Goal: Find specific page/section: Find specific page/section

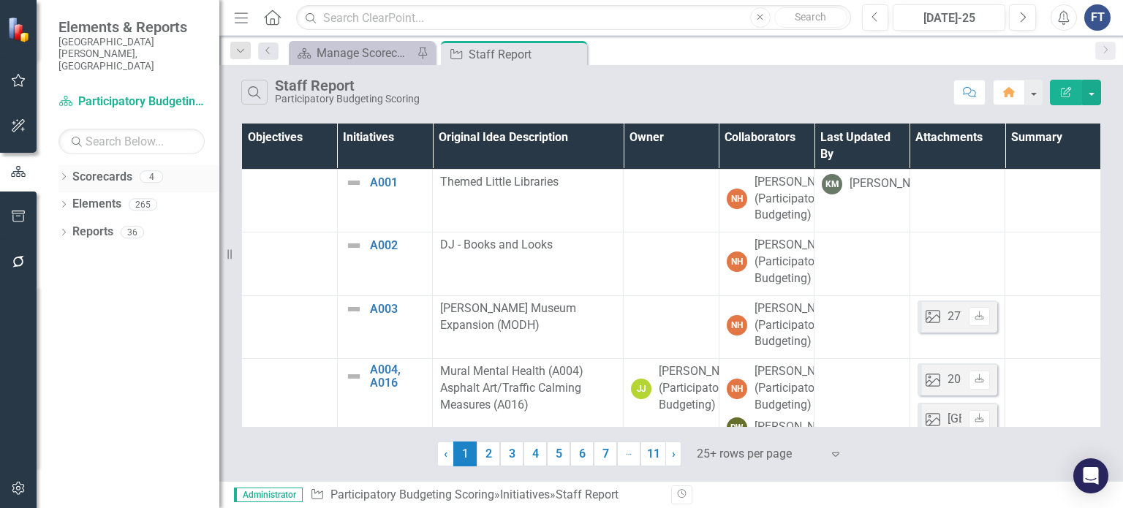
click at [70, 165] on div "Dropdown Scorecards 4" at bounding box center [138, 179] width 161 height 28
click at [62, 172] on div "Dropdown" at bounding box center [63, 178] width 10 height 12
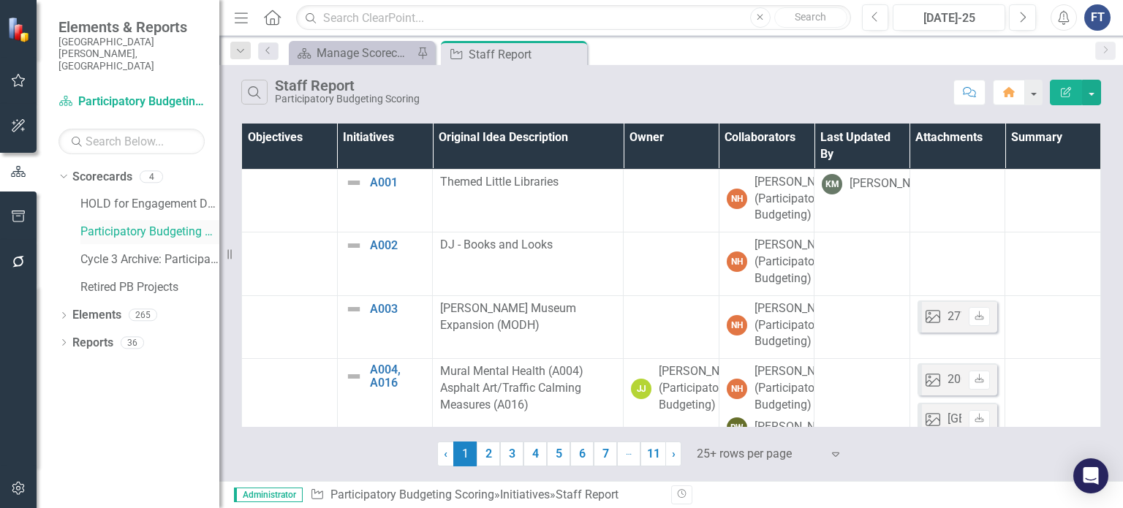
click at [117, 224] on link "Participatory Budgeting Scoring" at bounding box center [149, 232] width 139 height 17
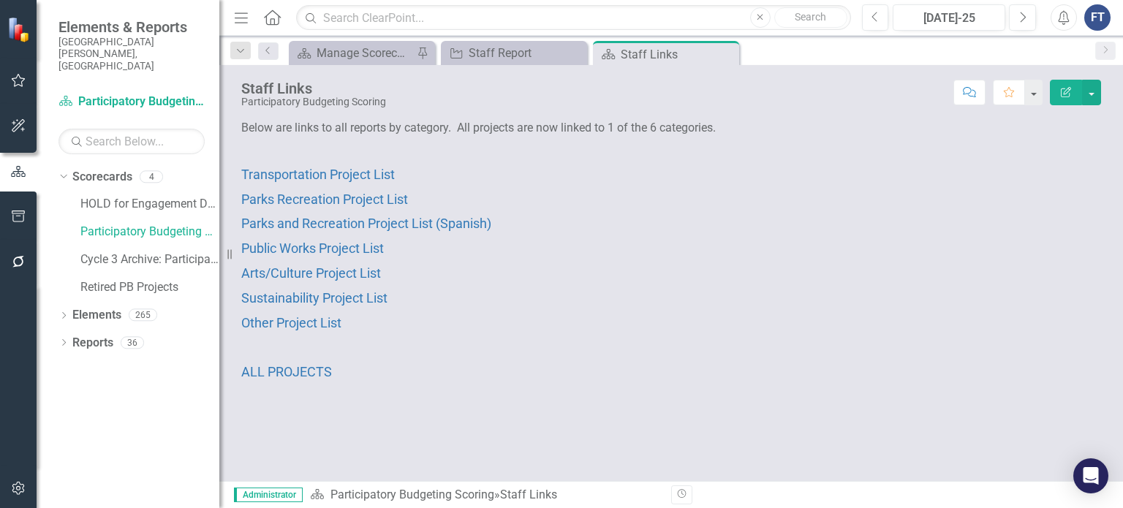
click at [391, 231] on p "Parks and Recreation Project List (Spanish)" at bounding box center [671, 223] width 860 height 25
click at [398, 224] on span "Parks and Recreation Project List (Spanish)" at bounding box center [366, 223] width 250 height 15
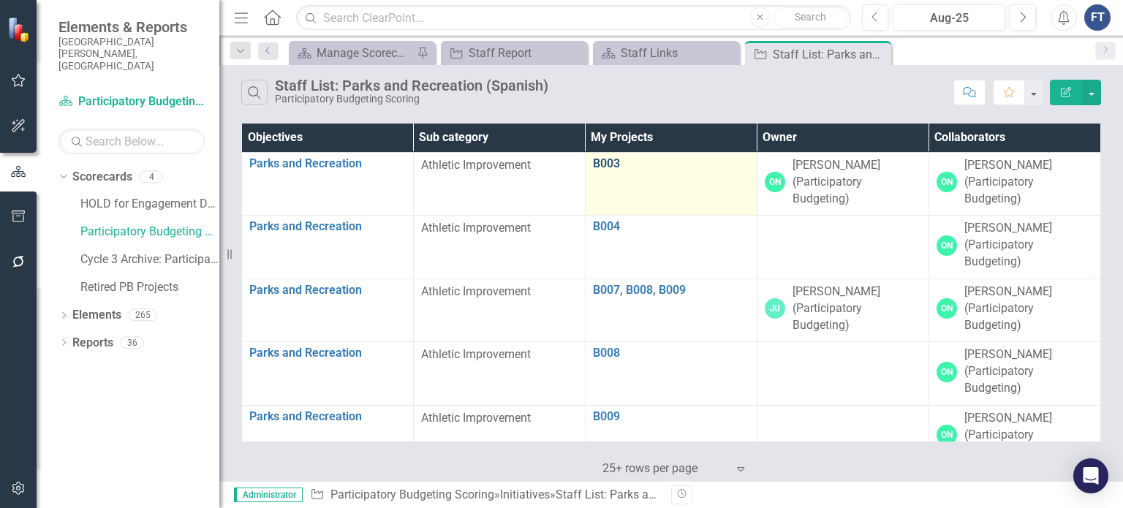
click at [594, 164] on link "B003" at bounding box center [671, 163] width 156 height 13
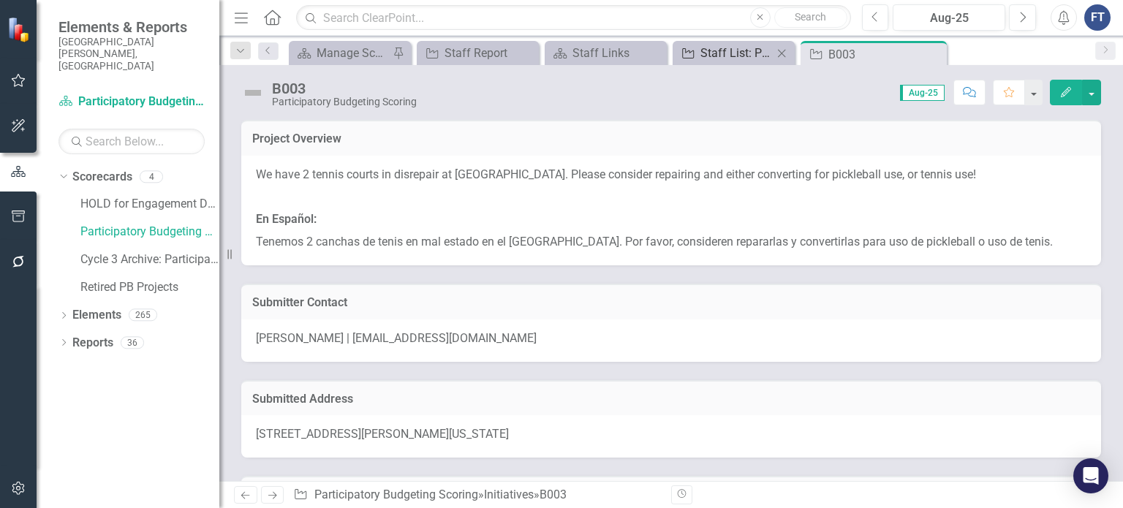
click at [716, 45] on div "Staff List: Parks and Recreation (Spanish)" at bounding box center [736, 53] width 72 height 18
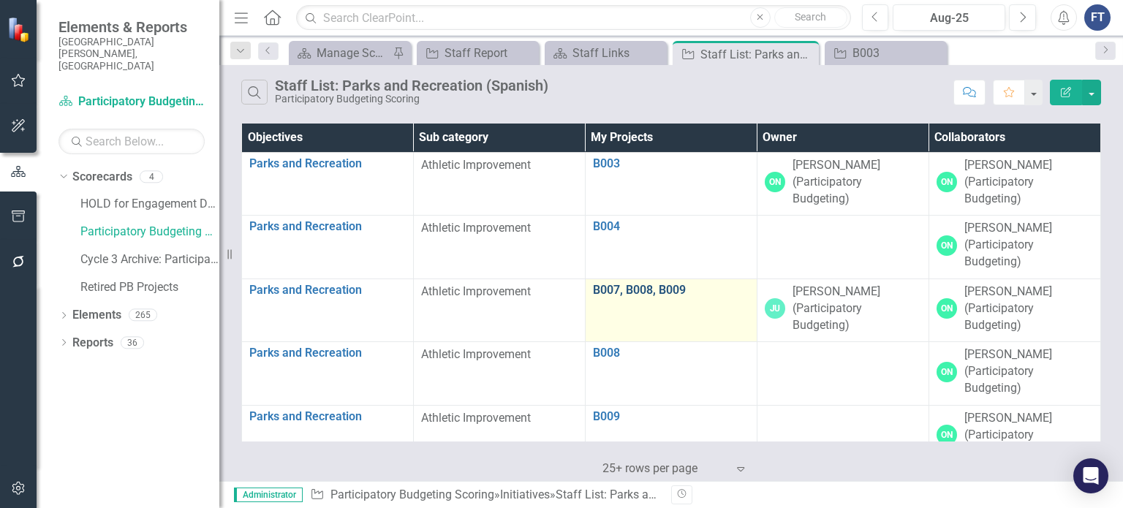
click at [623, 286] on link "B007, B008, B009" at bounding box center [671, 290] width 156 height 13
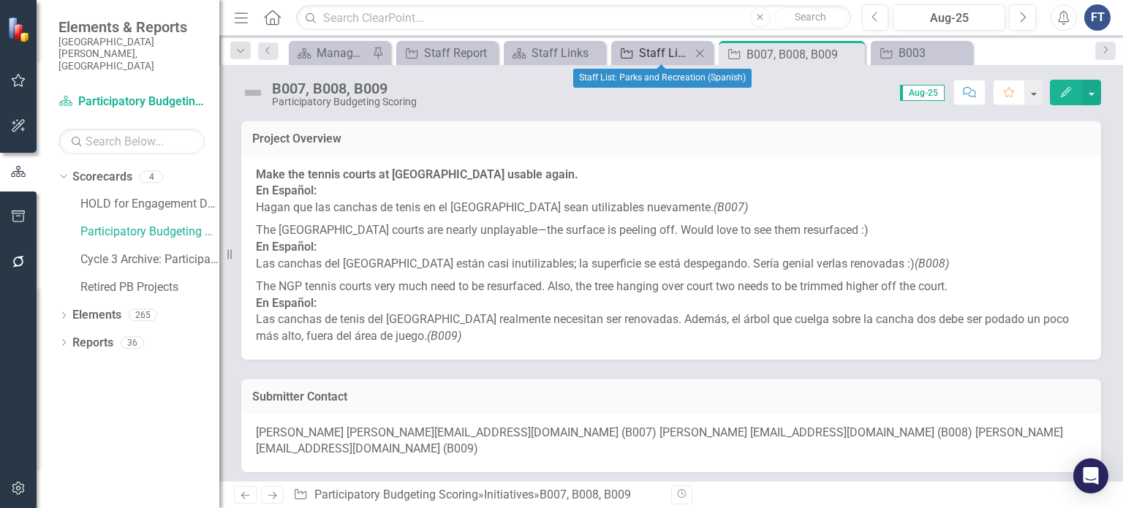
click at [655, 56] on div "Staff List: Parks and Recreation (Spanish)" at bounding box center [665, 53] width 52 height 18
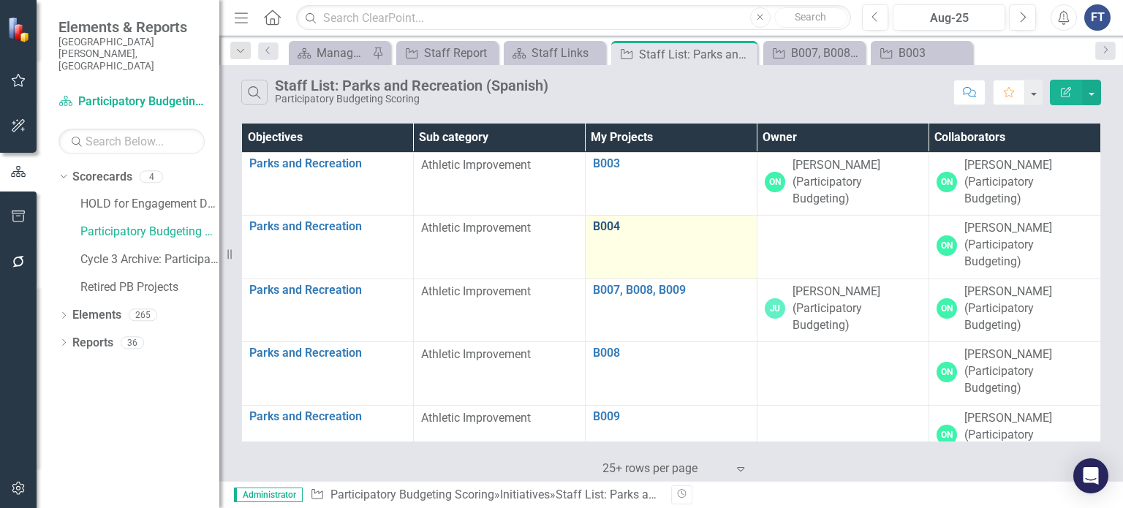
click at [604, 231] on link "B004" at bounding box center [671, 226] width 156 height 13
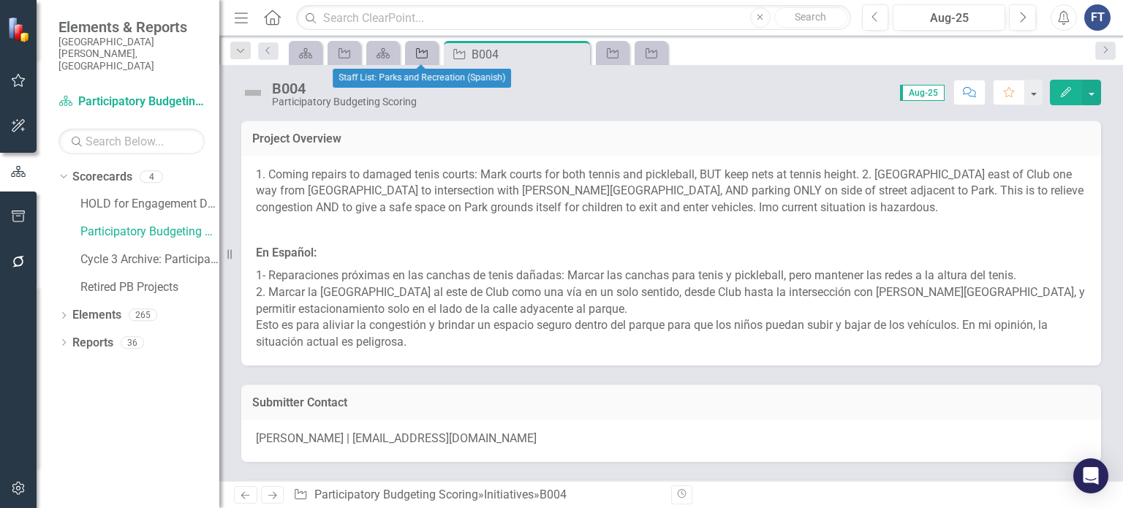
click at [414, 52] on div "Initiative" at bounding box center [419, 53] width 20 height 18
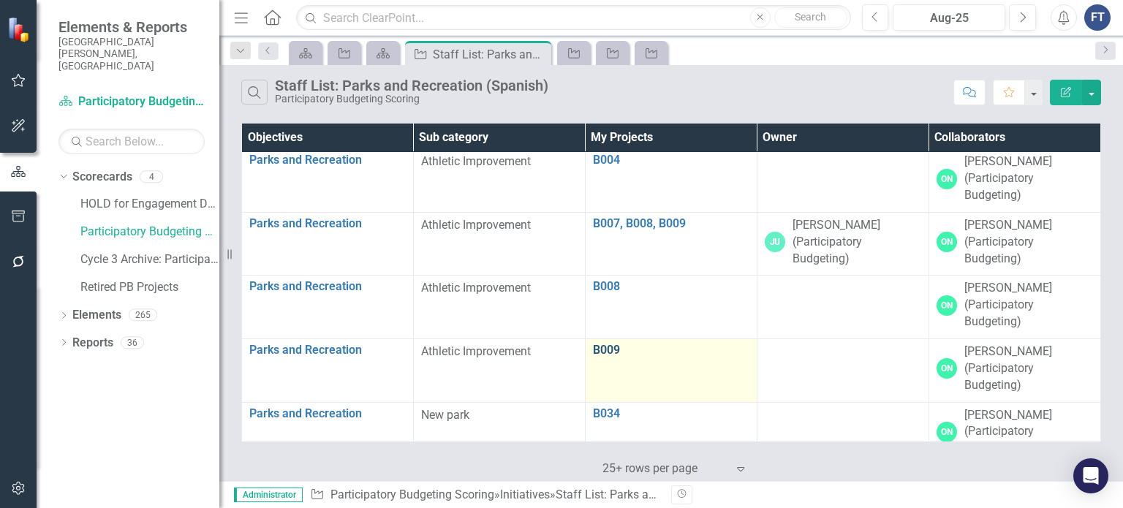
scroll to position [146, 0]
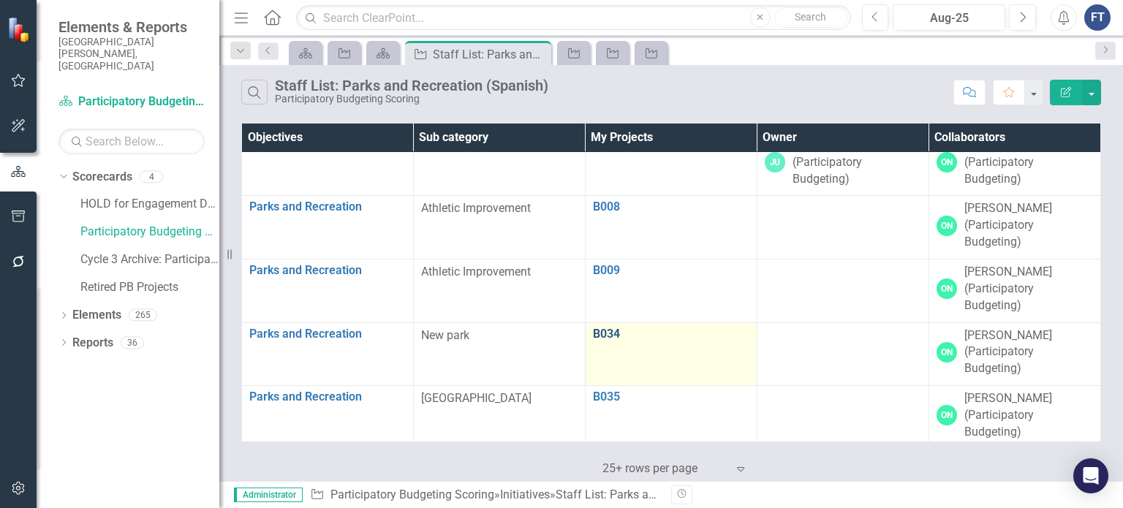
click at [607, 327] on link "B034" at bounding box center [671, 333] width 156 height 13
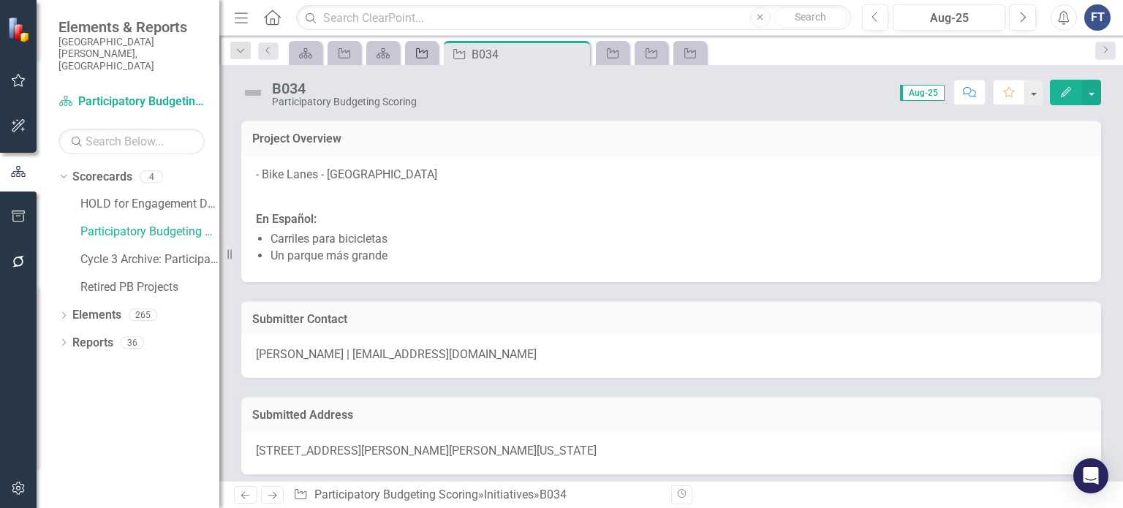
click at [427, 55] on icon "Initiative" at bounding box center [421, 54] width 15 height 12
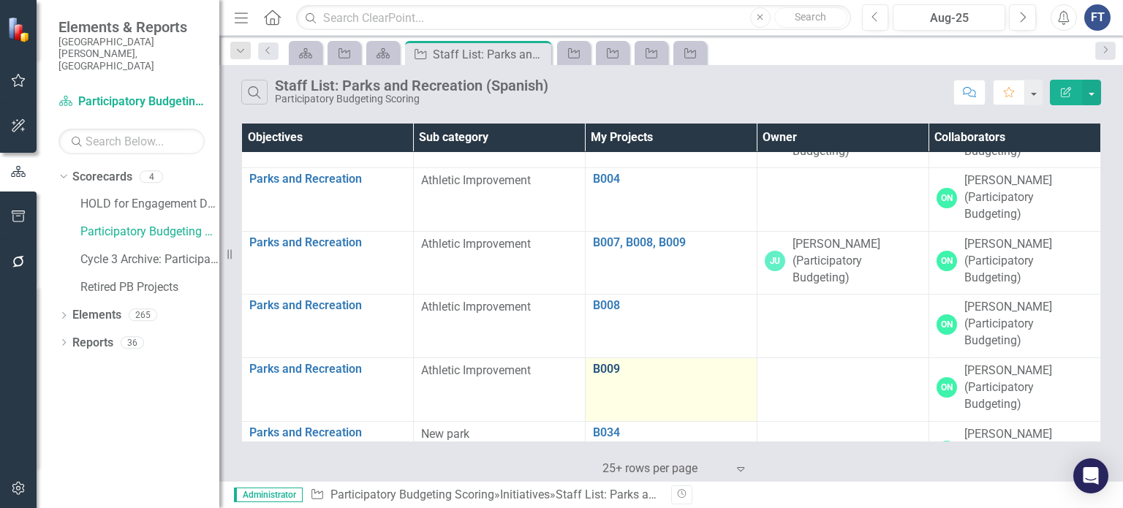
scroll to position [146, 0]
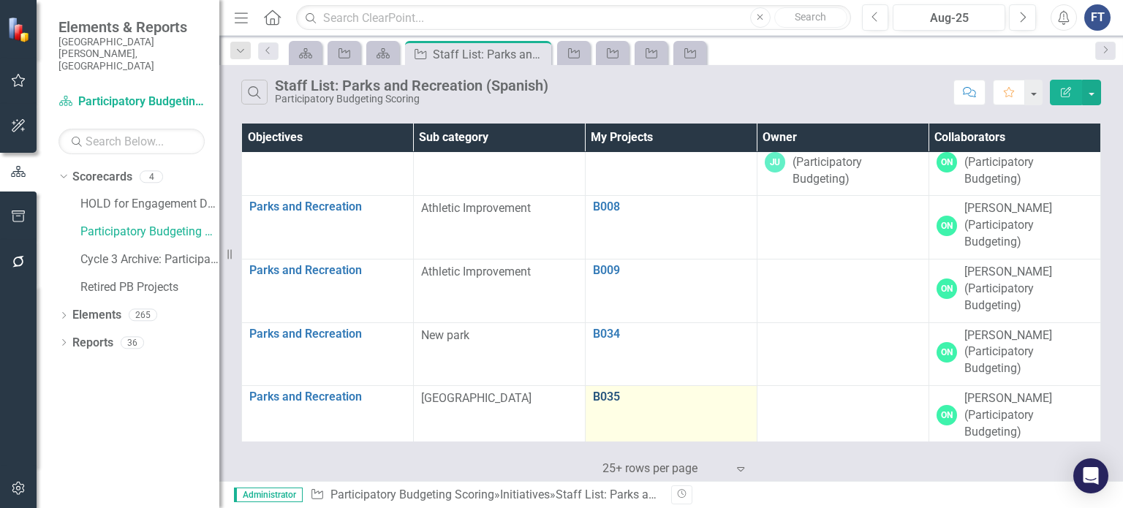
click at [598, 390] on link "B035" at bounding box center [671, 396] width 156 height 13
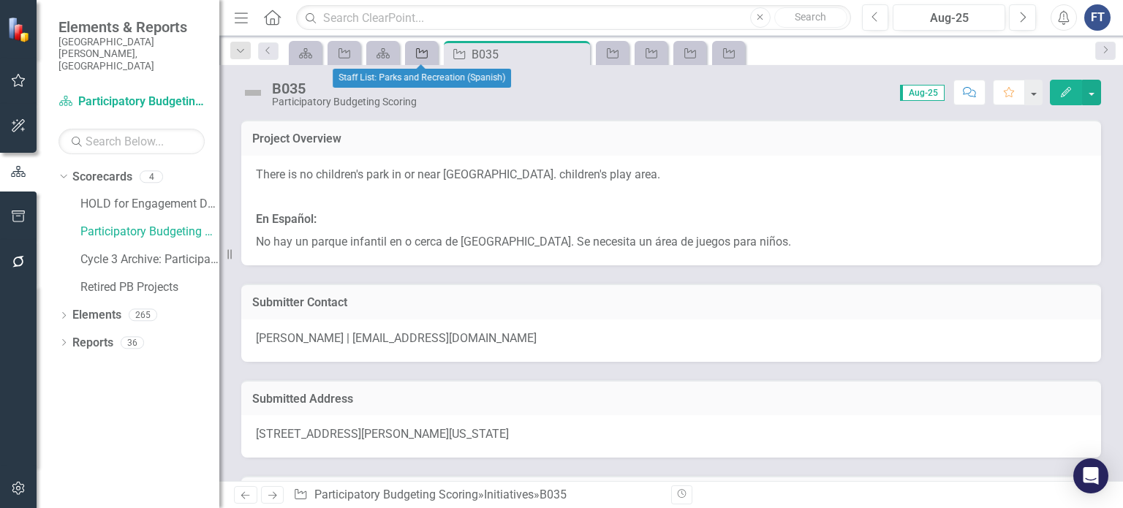
click at [431, 53] on link "Initiative" at bounding box center [422, 53] width 26 height 18
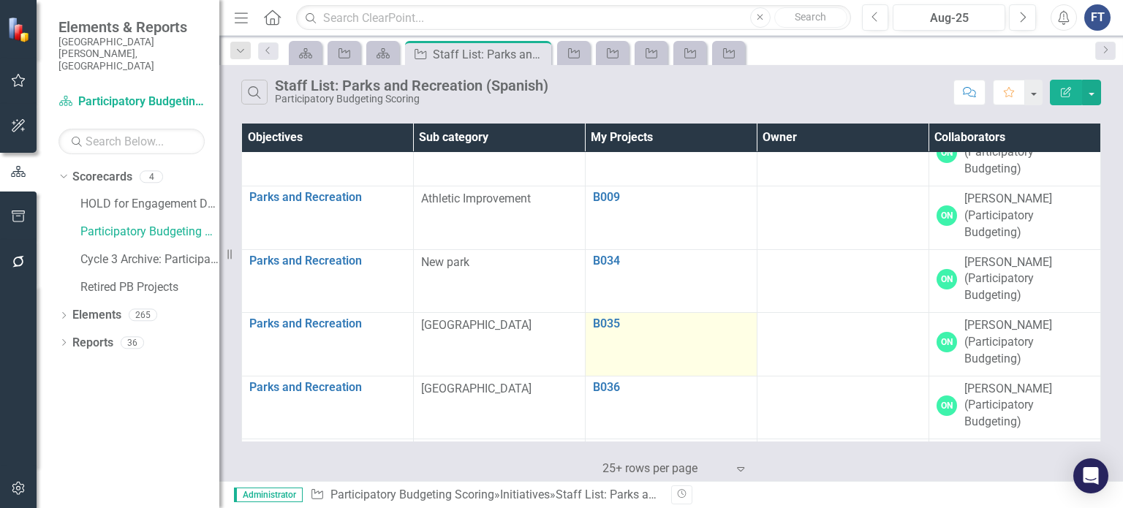
scroll to position [292, 0]
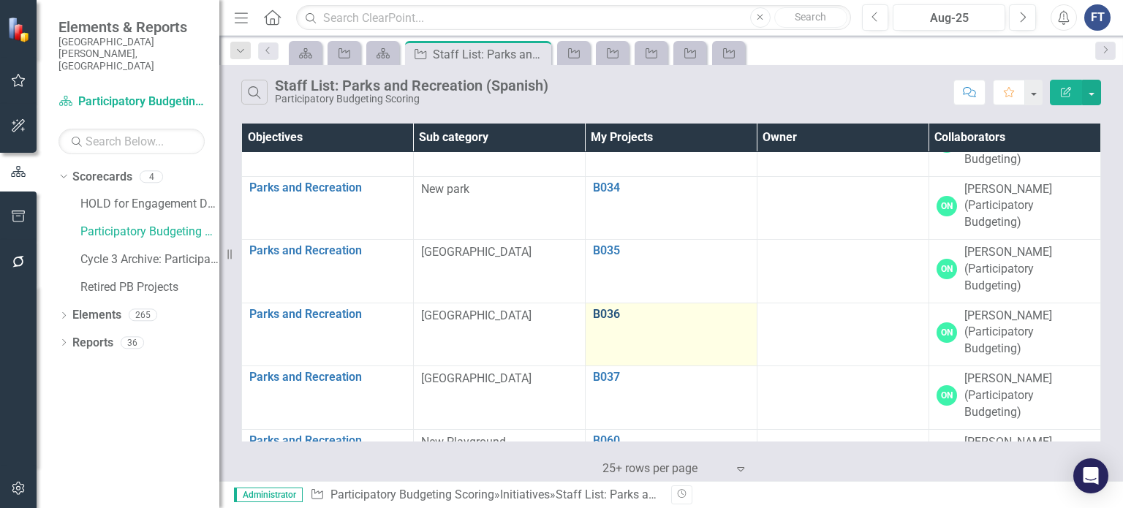
click at [607, 308] on link "B036" at bounding box center [671, 314] width 156 height 13
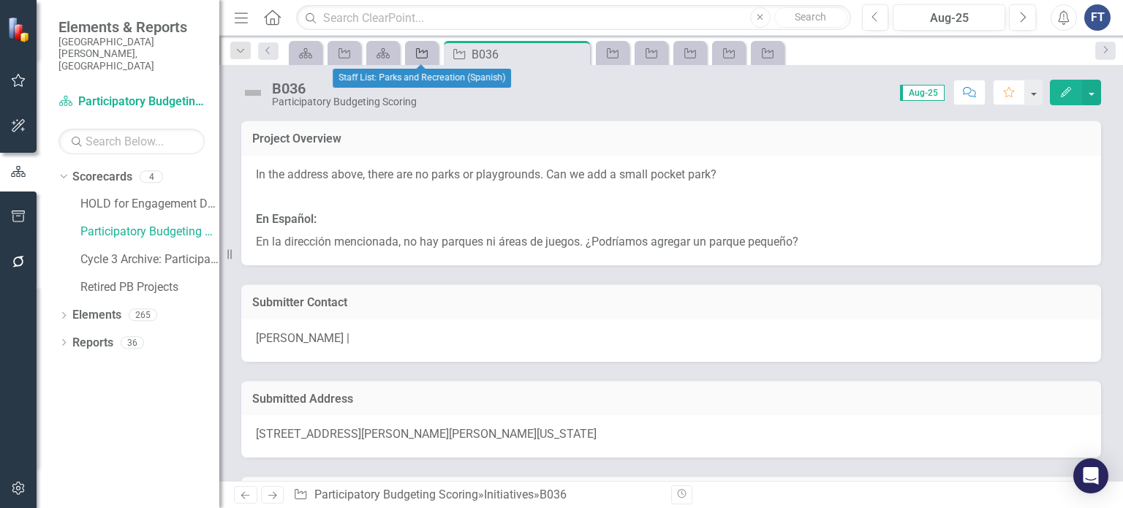
click at [415, 58] on div "Initiative" at bounding box center [419, 53] width 20 height 18
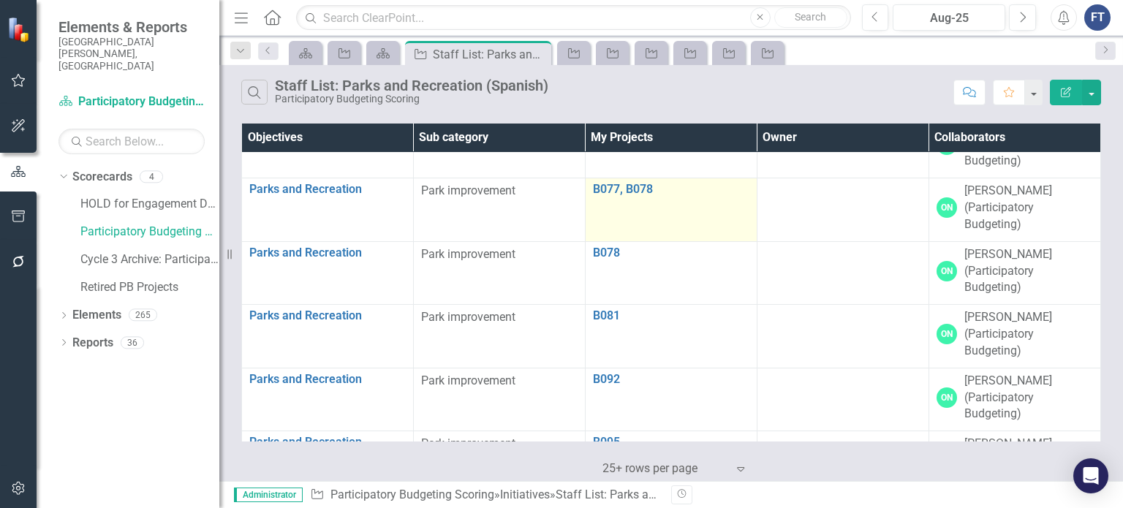
scroll to position [585, 0]
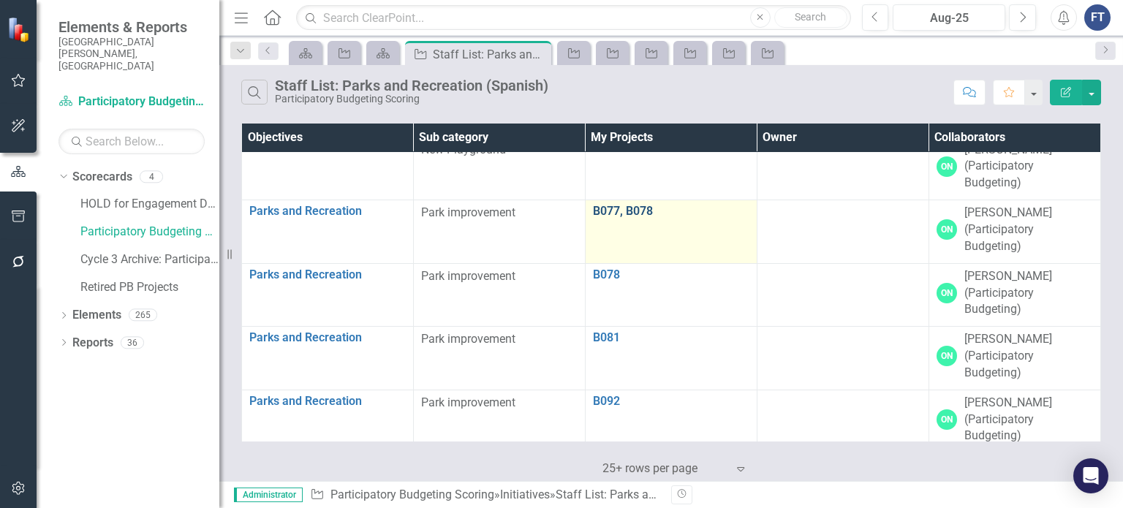
click at [617, 215] on link "B077, B078" at bounding box center [671, 211] width 156 height 13
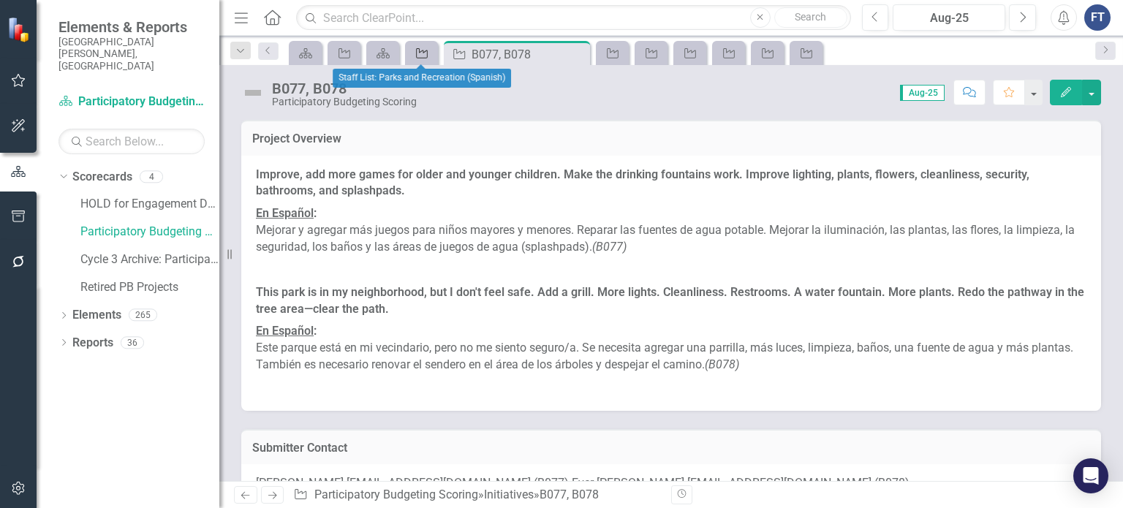
click at [416, 48] on icon "Initiative" at bounding box center [421, 54] width 15 height 12
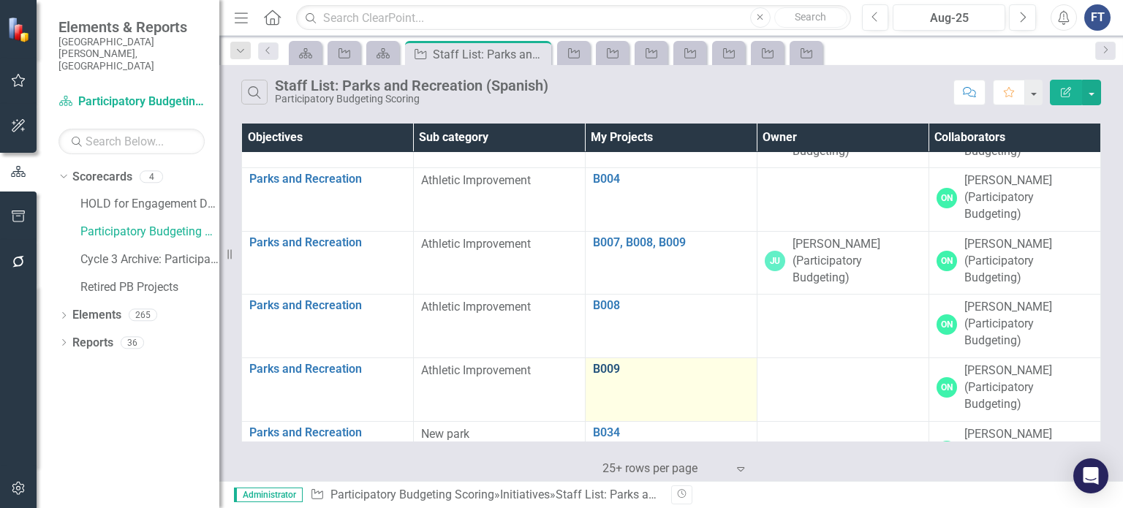
scroll to position [73, 0]
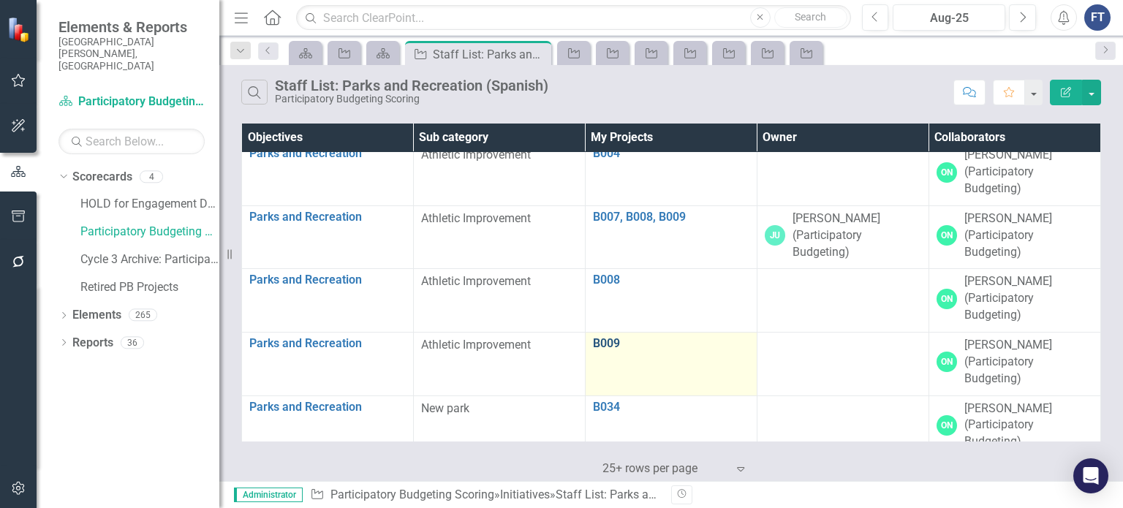
click at [604, 338] on link "B009" at bounding box center [671, 343] width 156 height 13
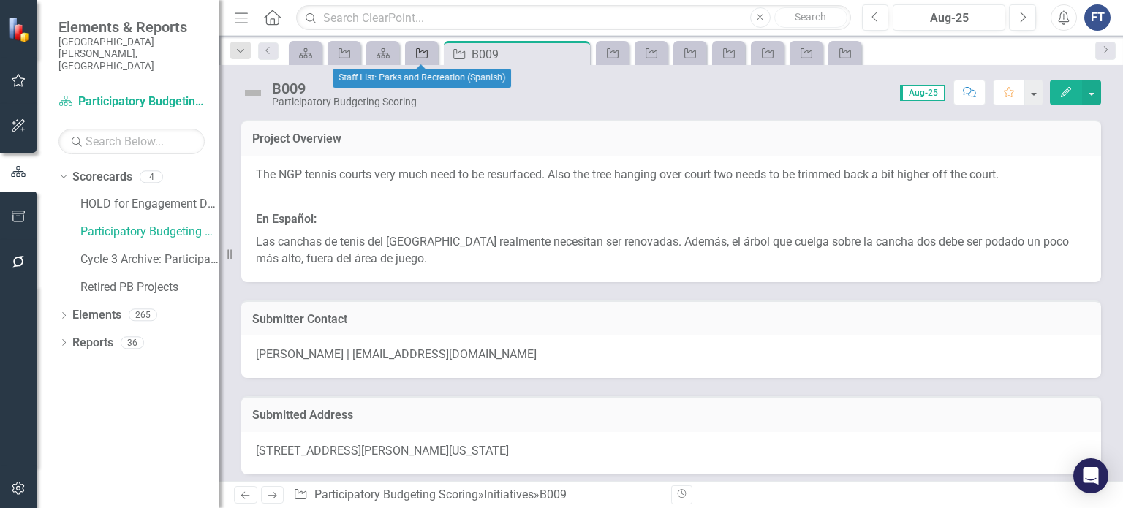
click at [426, 48] on icon "Initiative" at bounding box center [421, 54] width 15 height 12
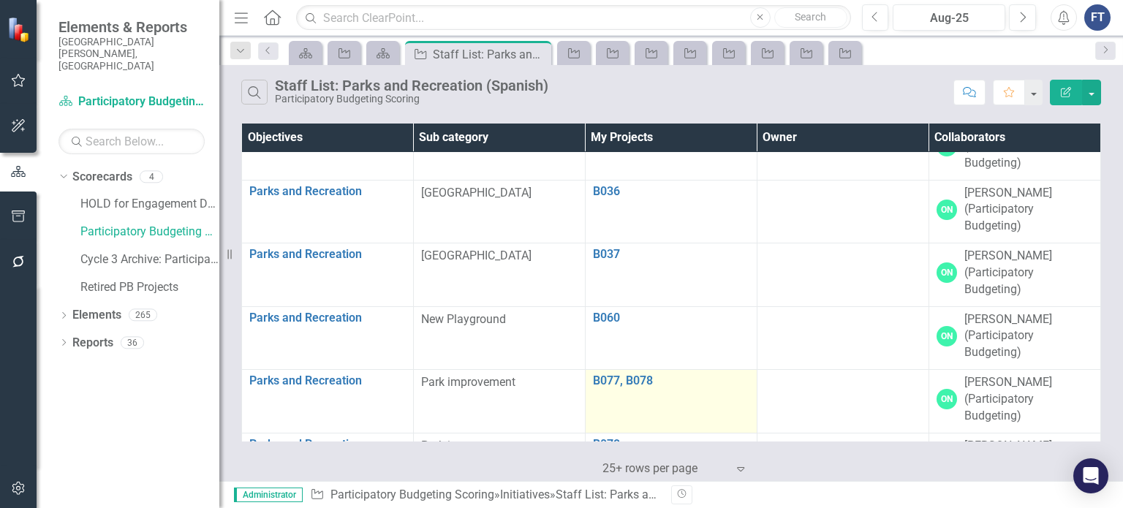
scroll to position [439, 0]
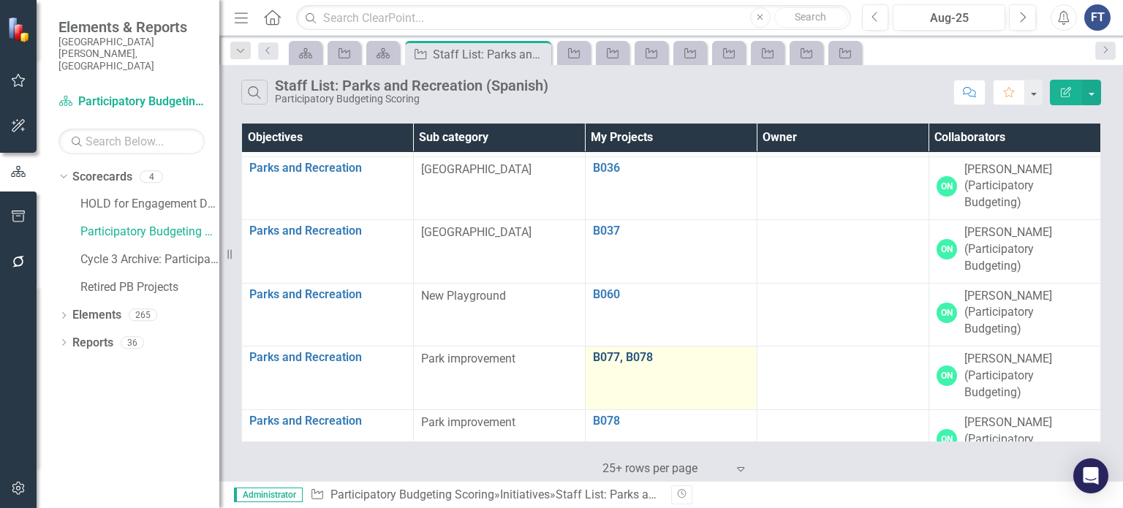
click at [618, 353] on link "B077, B078" at bounding box center [671, 357] width 156 height 13
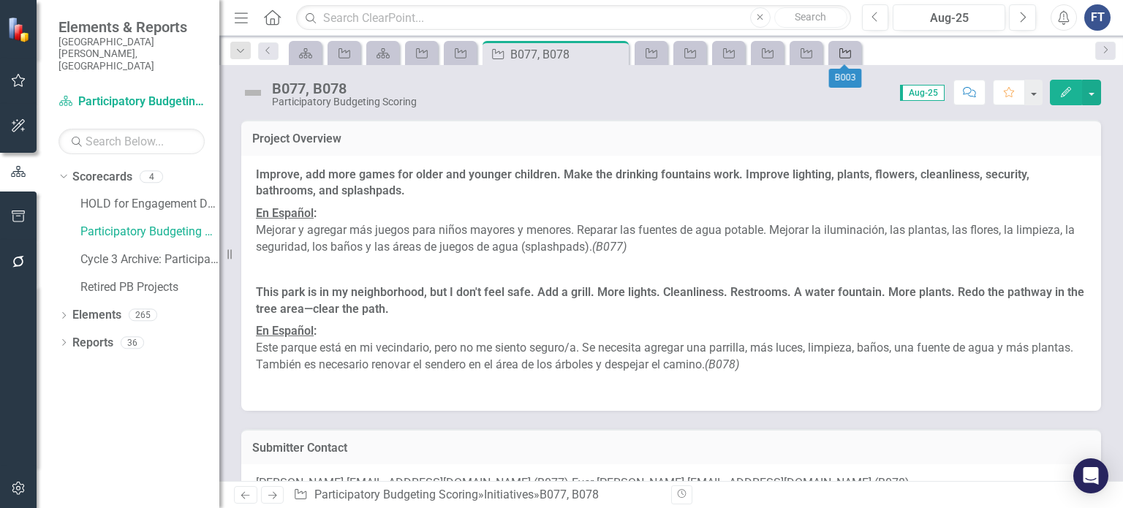
click at [845, 53] on icon "Initiative" at bounding box center [845, 54] width 15 height 12
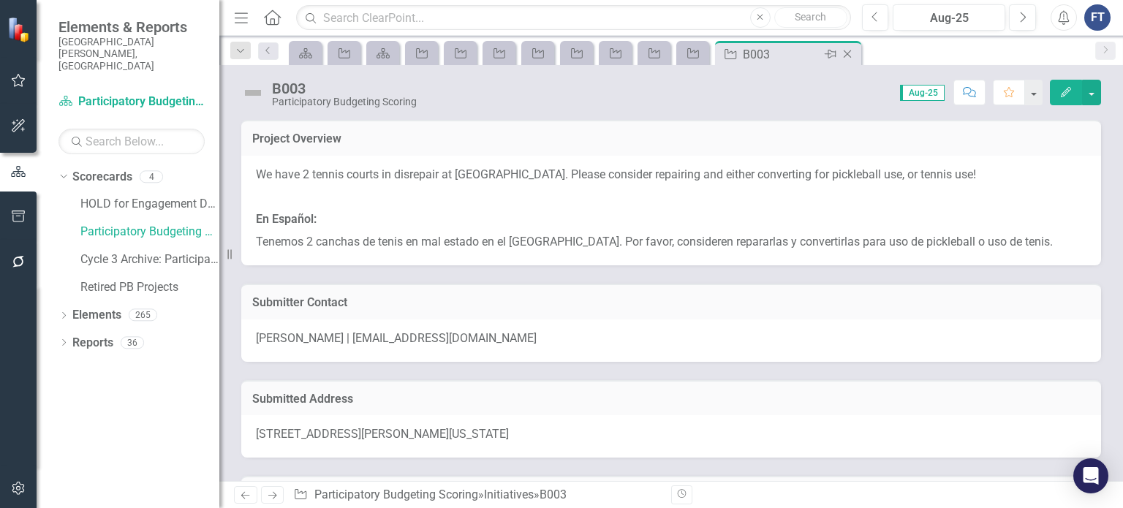
click at [854, 50] on icon "Close" at bounding box center [847, 54] width 15 height 12
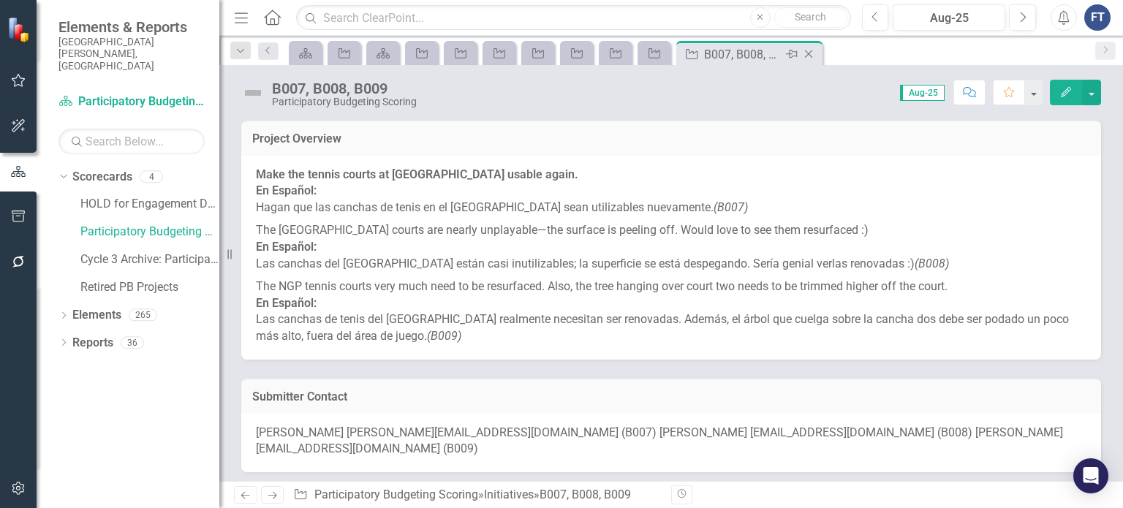
click at [810, 50] on icon "Close" at bounding box center [808, 54] width 15 height 12
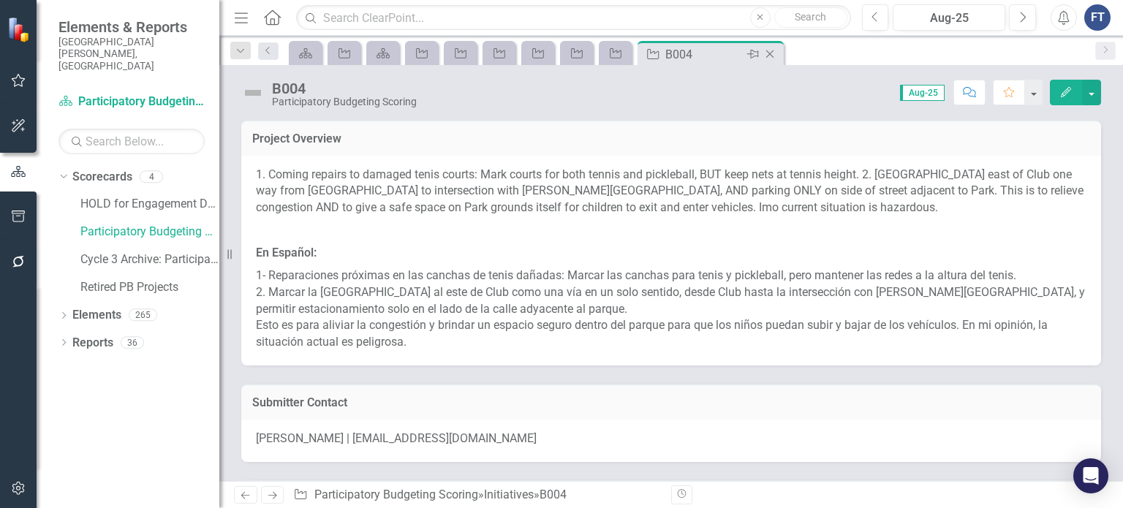
click at [768, 50] on icon "Close" at bounding box center [769, 54] width 15 height 12
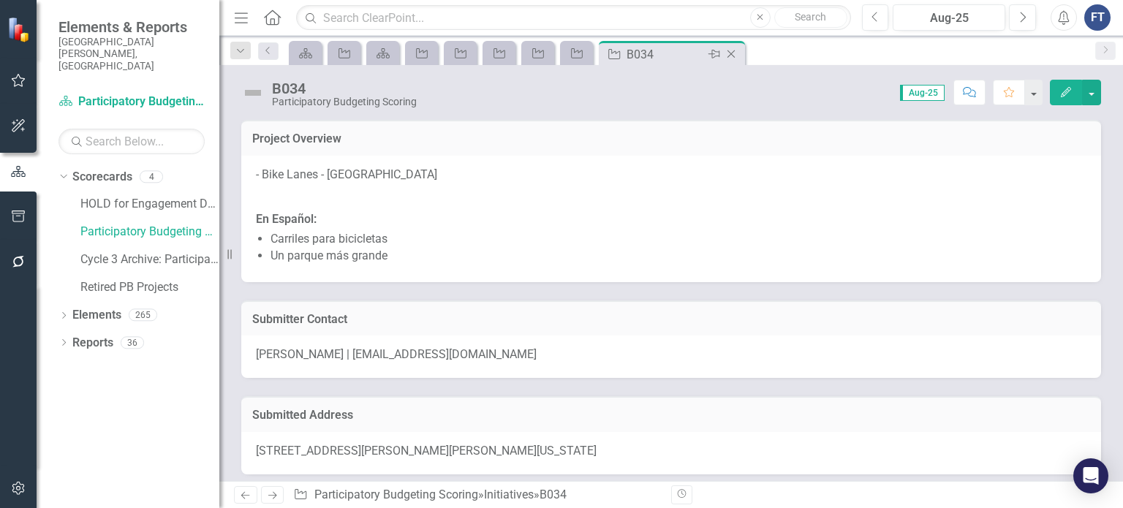
click at [735, 54] on icon "Close" at bounding box center [731, 54] width 15 height 12
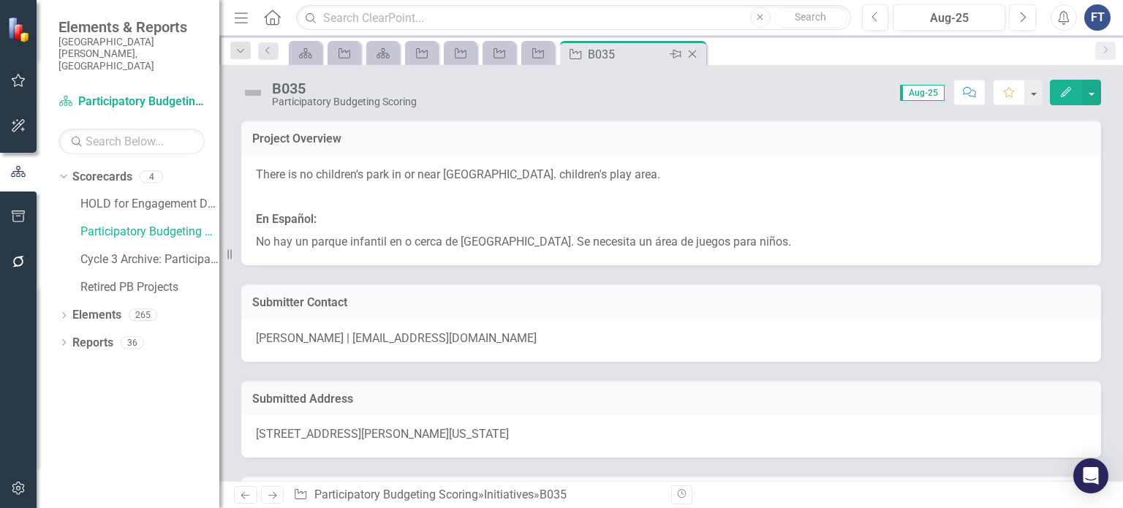
click at [689, 55] on icon "Close" at bounding box center [692, 54] width 15 height 12
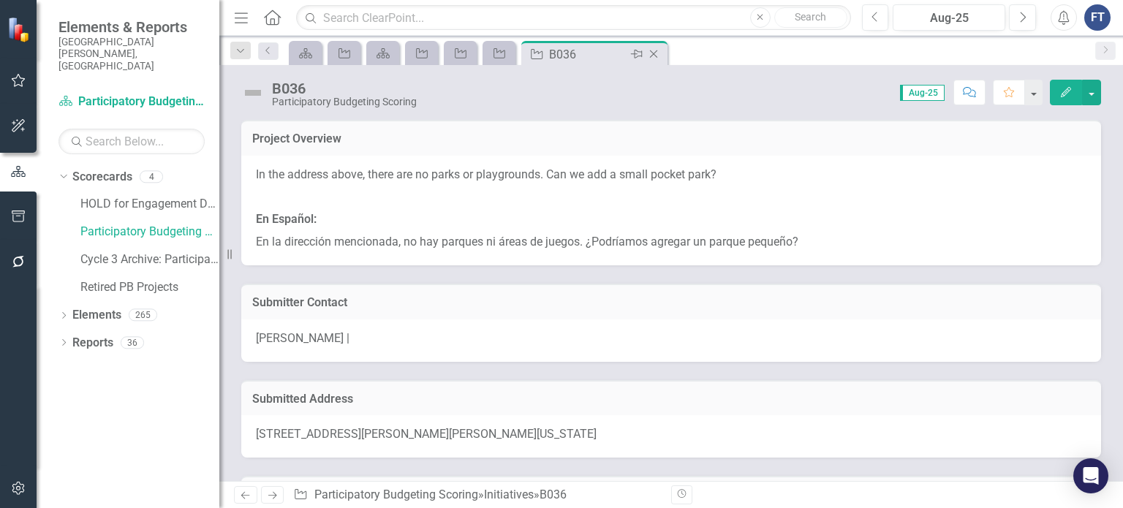
click at [656, 52] on icon "Close" at bounding box center [653, 54] width 15 height 12
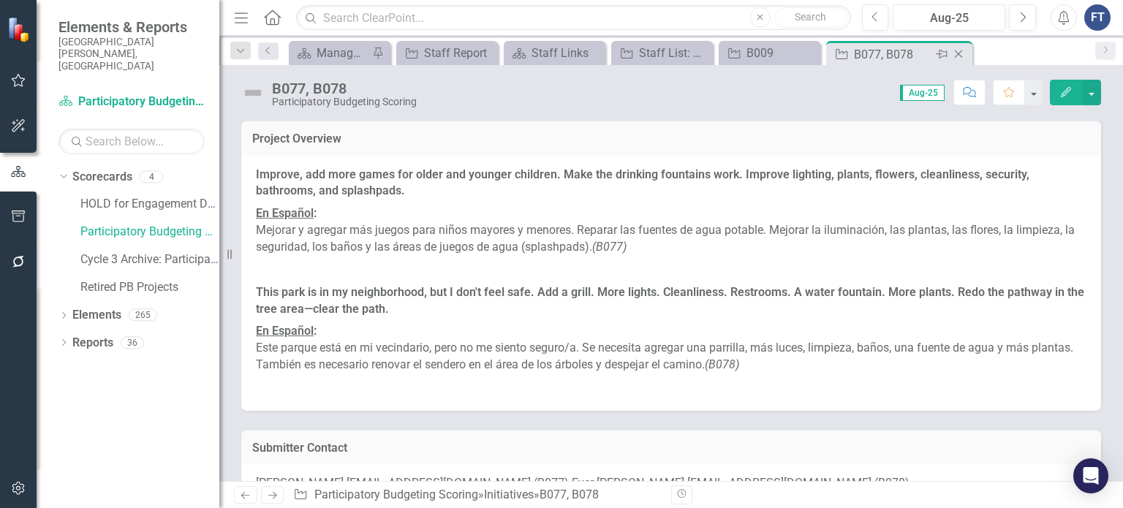
click at [957, 58] on icon "Close" at bounding box center [958, 54] width 15 height 12
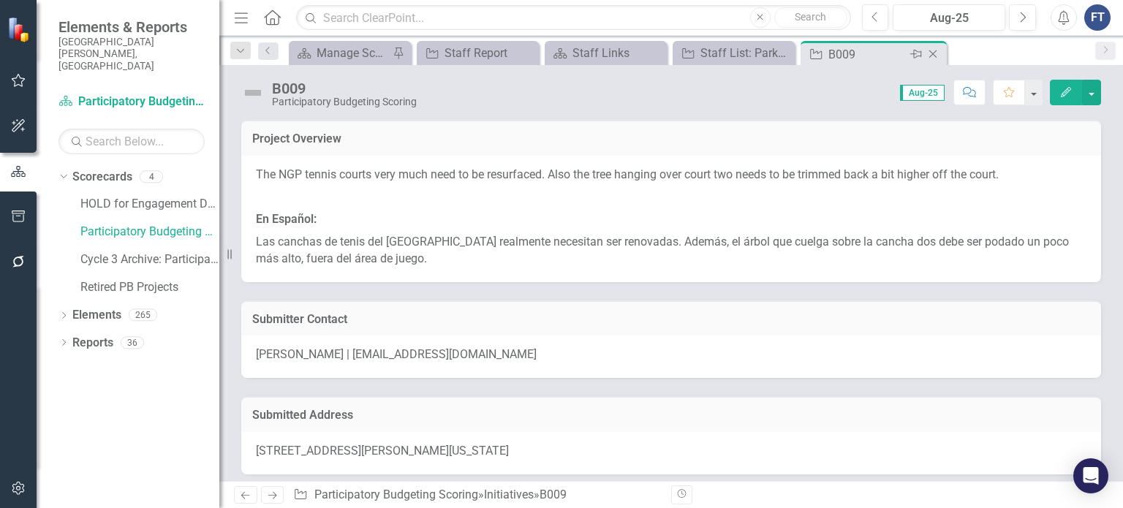
click at [935, 53] on icon "Close" at bounding box center [932, 54] width 15 height 12
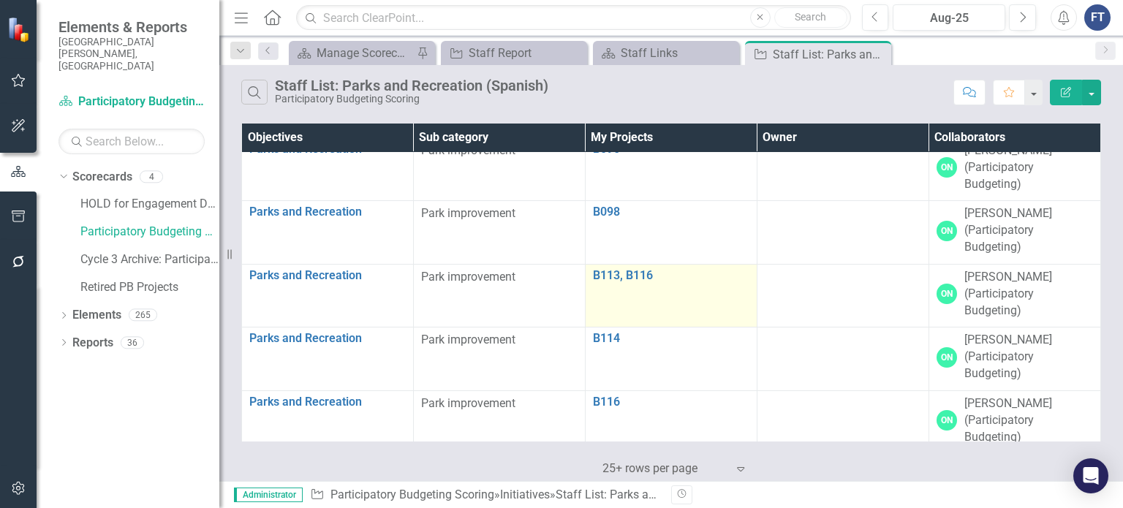
scroll to position [971, 0]
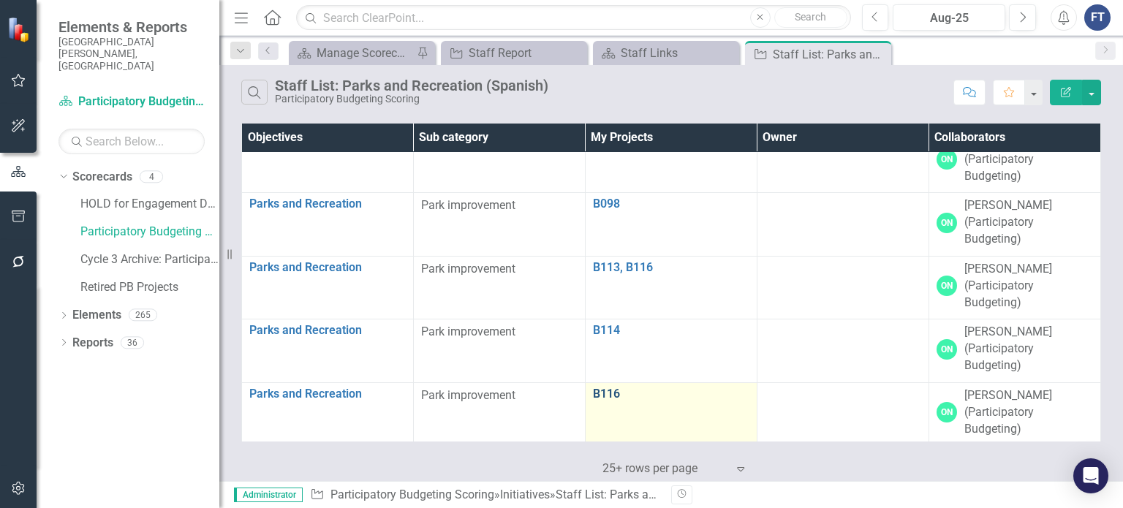
click at [608, 391] on link "B116" at bounding box center [671, 393] width 156 height 13
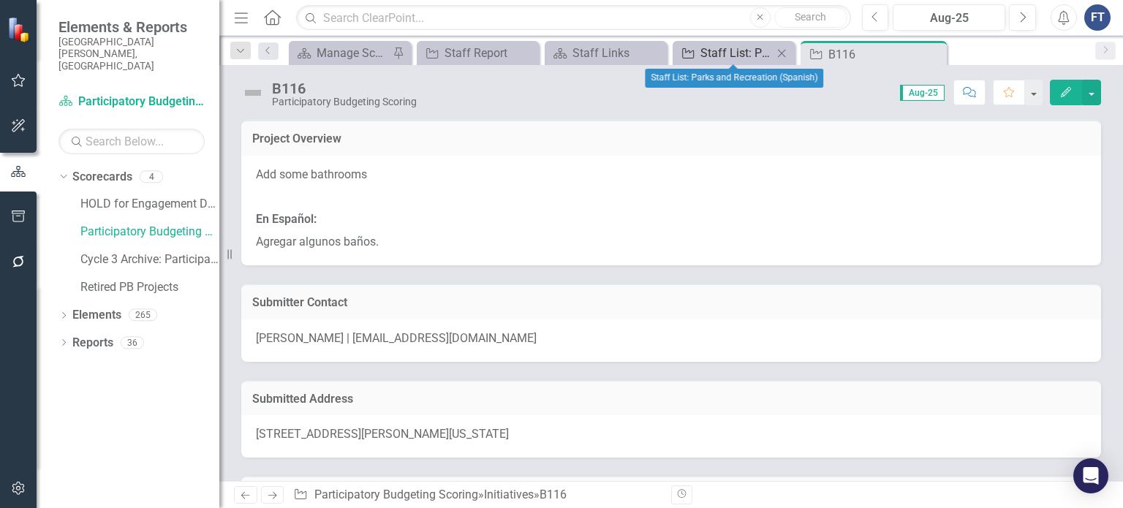
click at [705, 55] on div "Staff List: Parks and Recreation (Spanish)" at bounding box center [736, 53] width 72 height 18
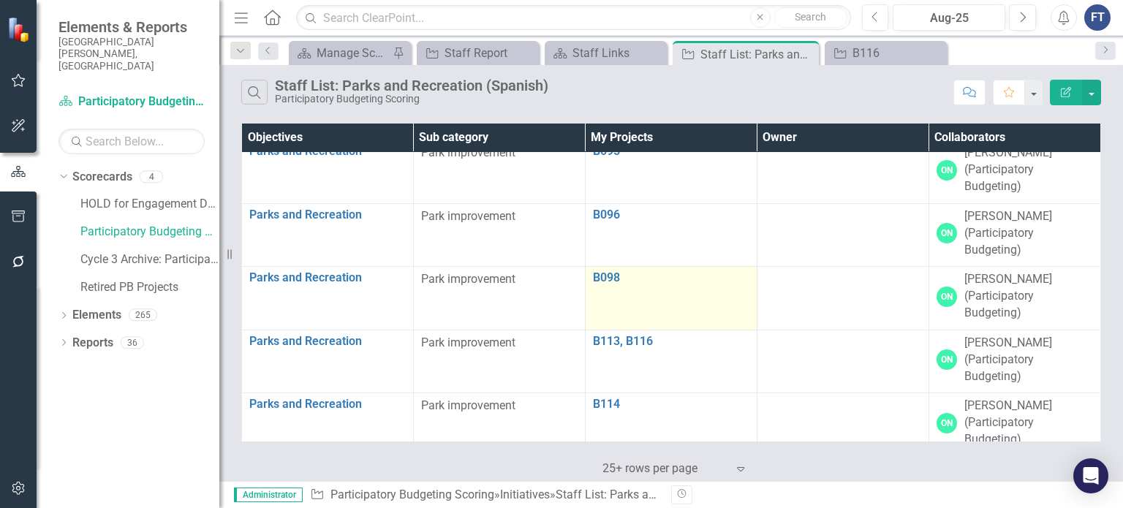
scroll to position [971, 0]
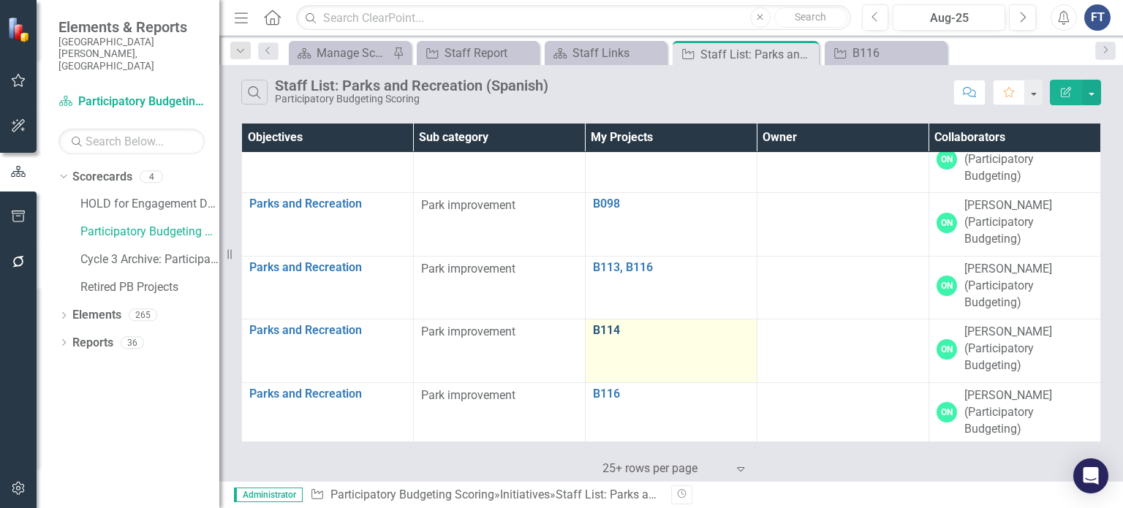
click at [608, 324] on link "B114" at bounding box center [671, 330] width 156 height 13
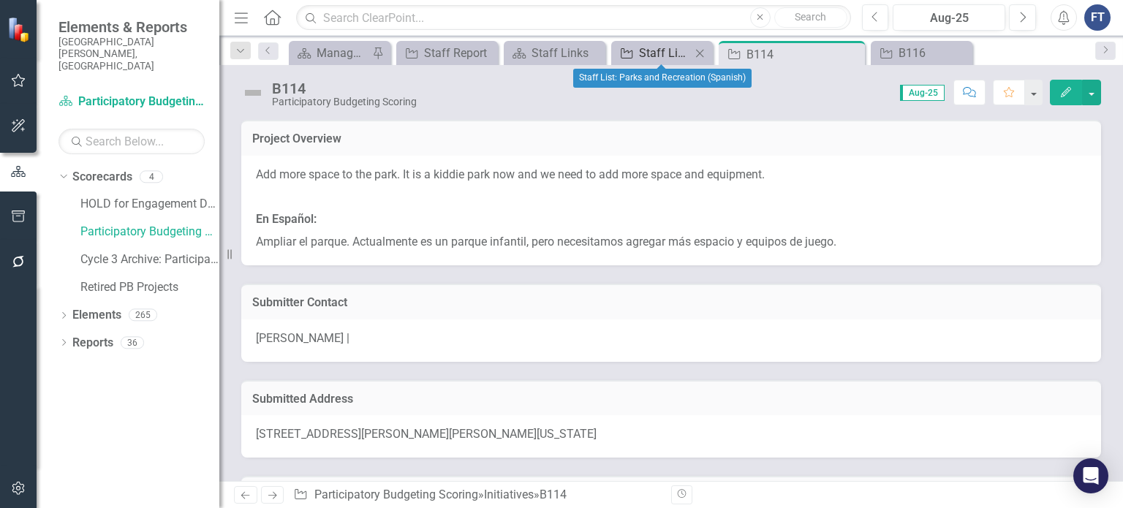
click at [684, 49] on div "Staff List: Parks and Recreation (Spanish)" at bounding box center [665, 53] width 52 height 18
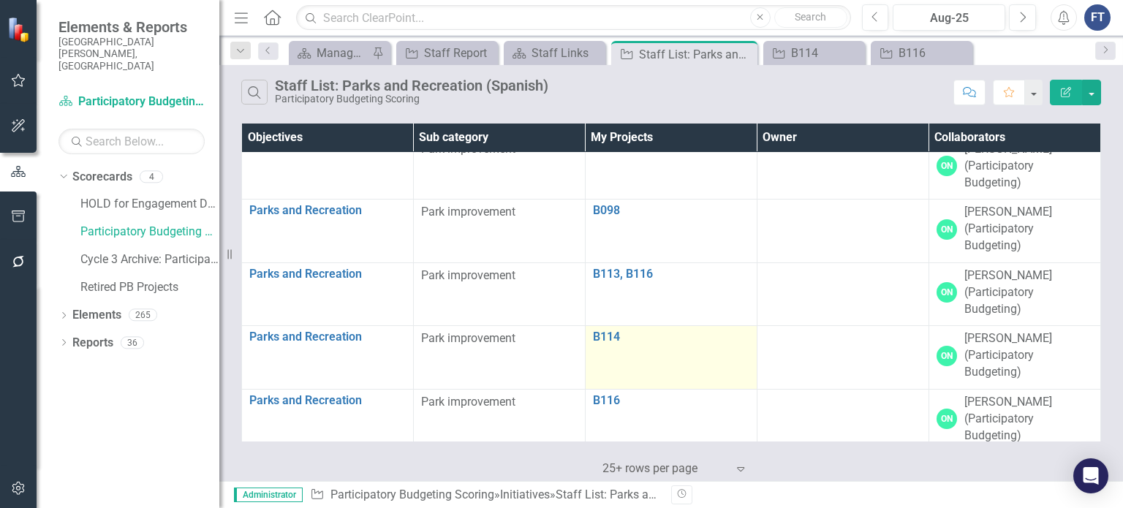
scroll to position [971, 0]
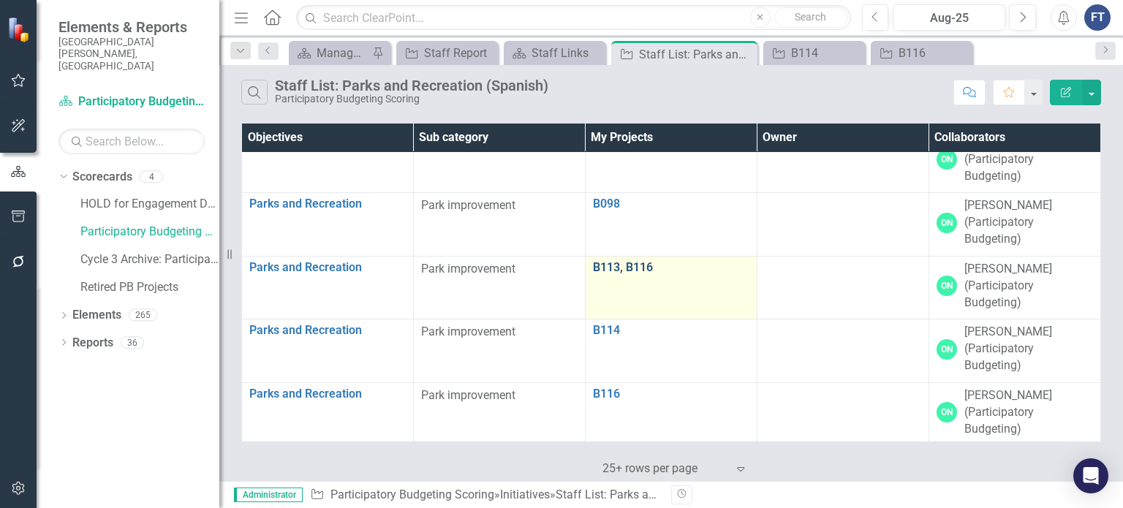
click at [621, 266] on link "B113, B116" at bounding box center [671, 267] width 156 height 13
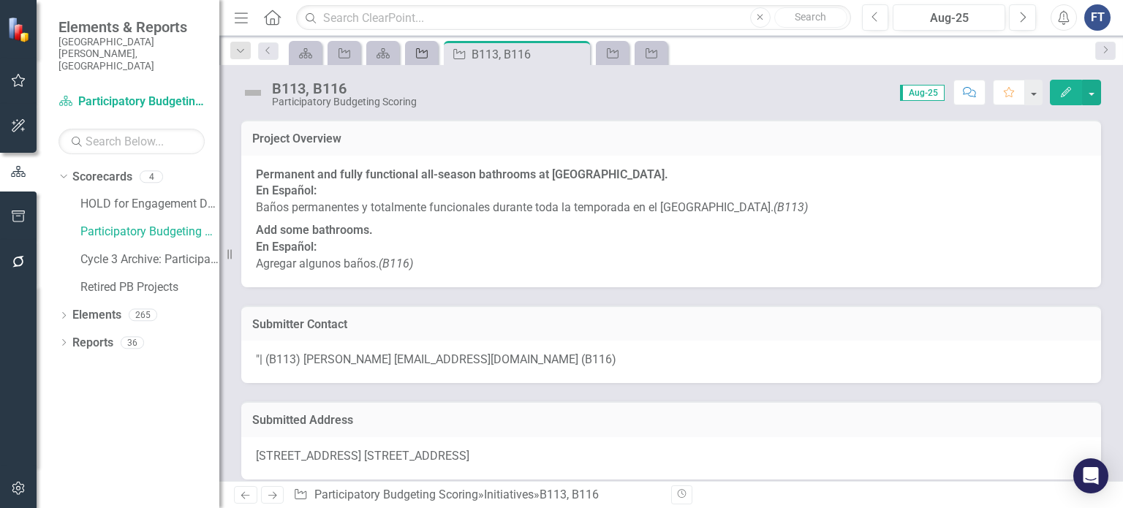
click at [428, 50] on icon "Initiative" at bounding box center [421, 54] width 15 height 12
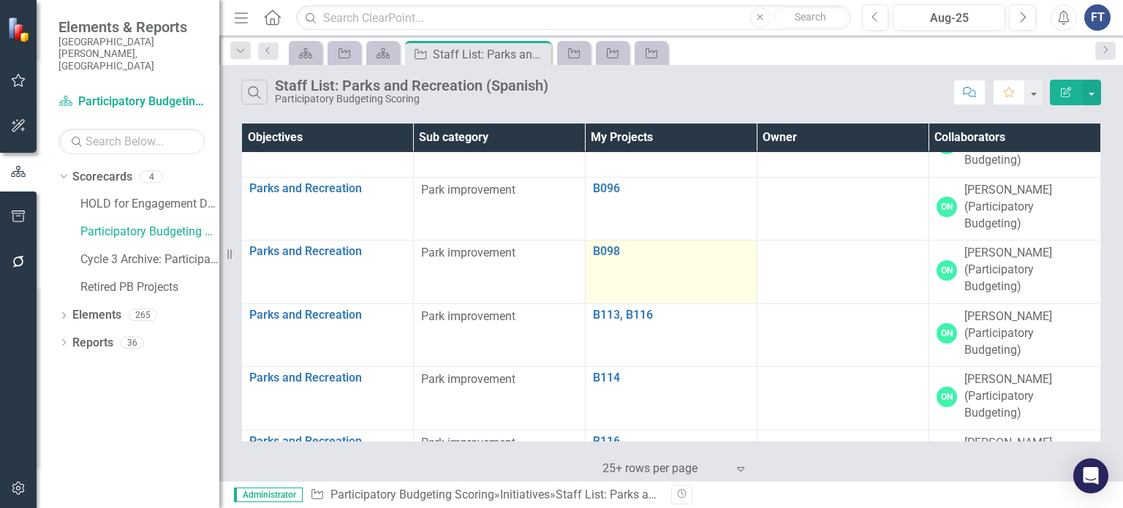
scroll to position [898, 0]
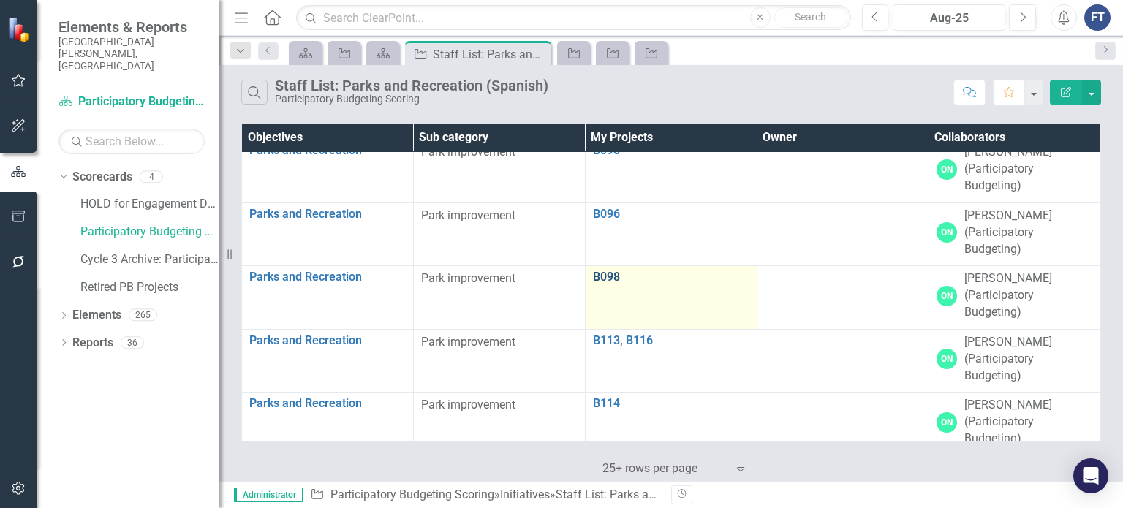
click at [602, 270] on link "B098" at bounding box center [671, 276] width 156 height 13
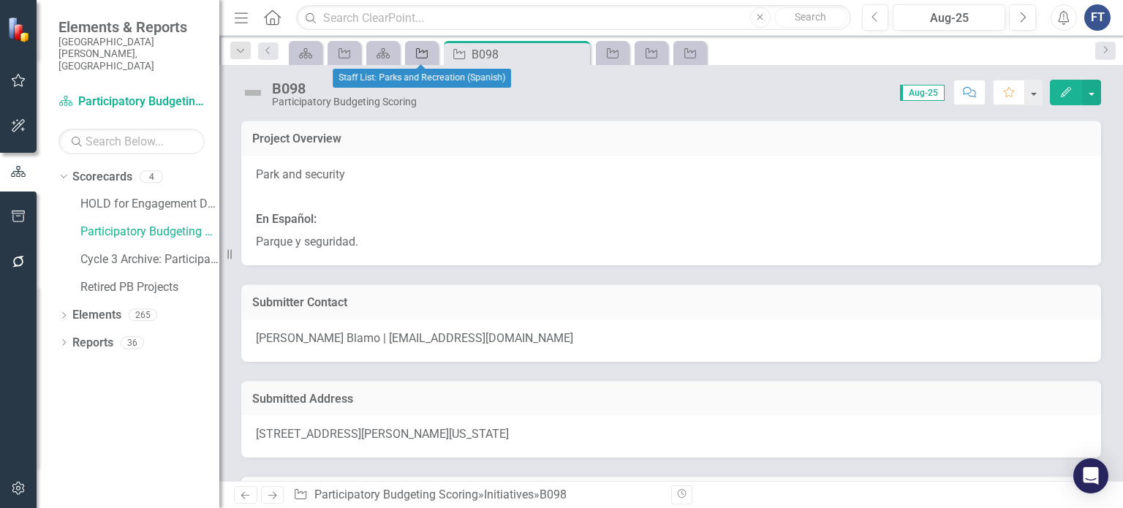
click at [415, 58] on icon "Initiative" at bounding box center [421, 54] width 15 height 12
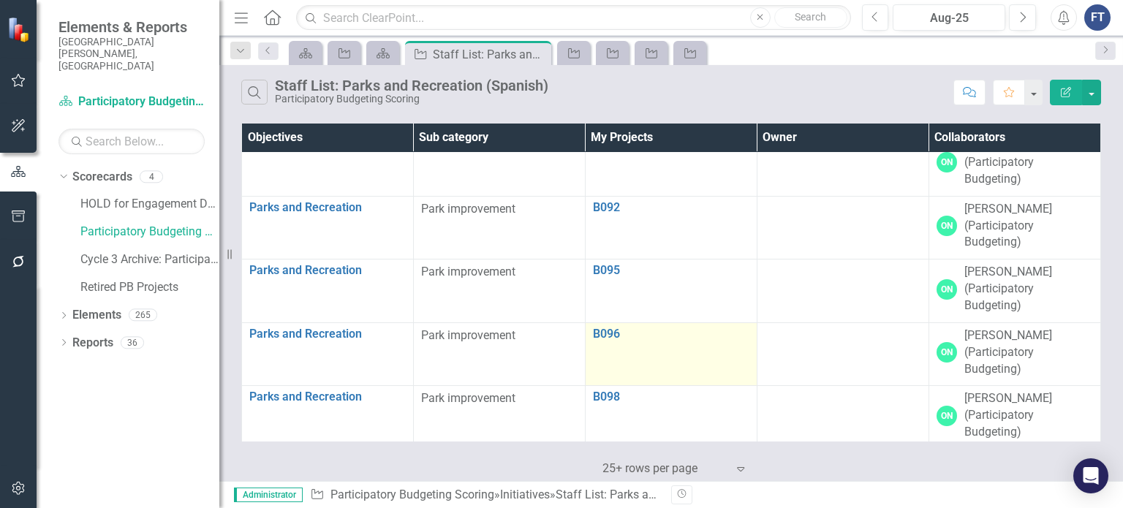
scroll to position [804, 0]
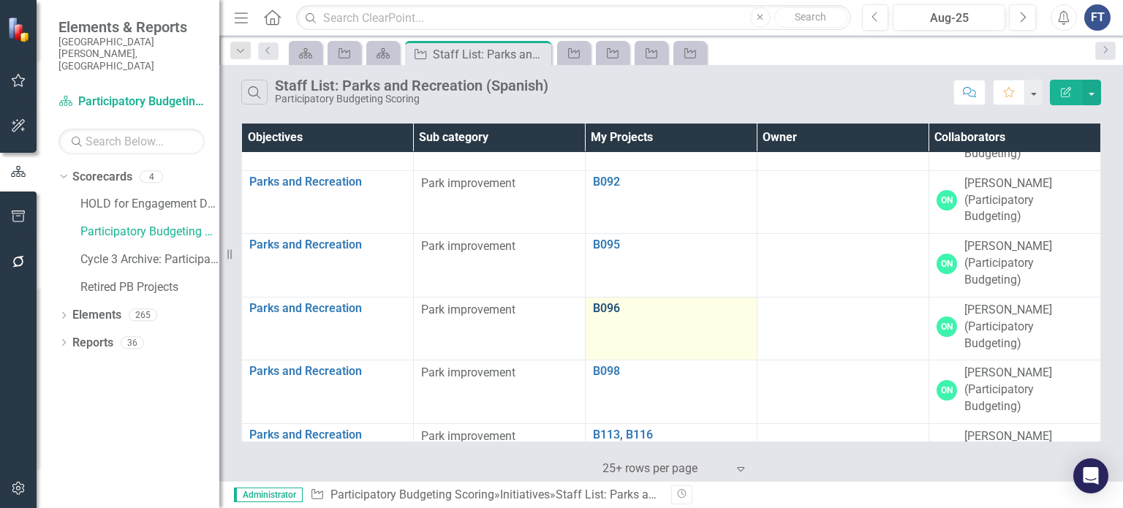
click at [605, 302] on link "B096" at bounding box center [671, 308] width 156 height 13
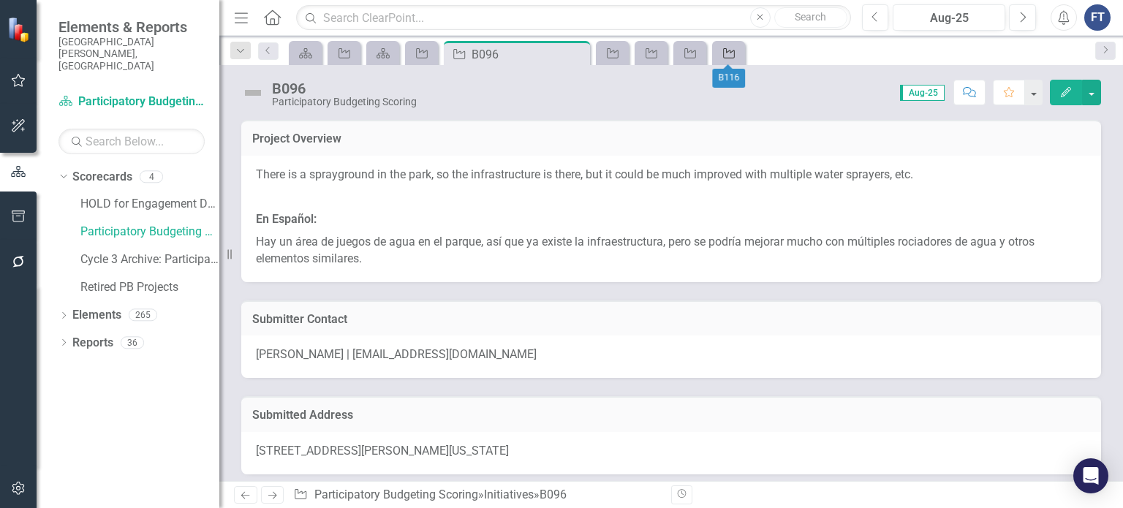
click at [732, 48] on icon "Initiative" at bounding box center [728, 54] width 15 height 12
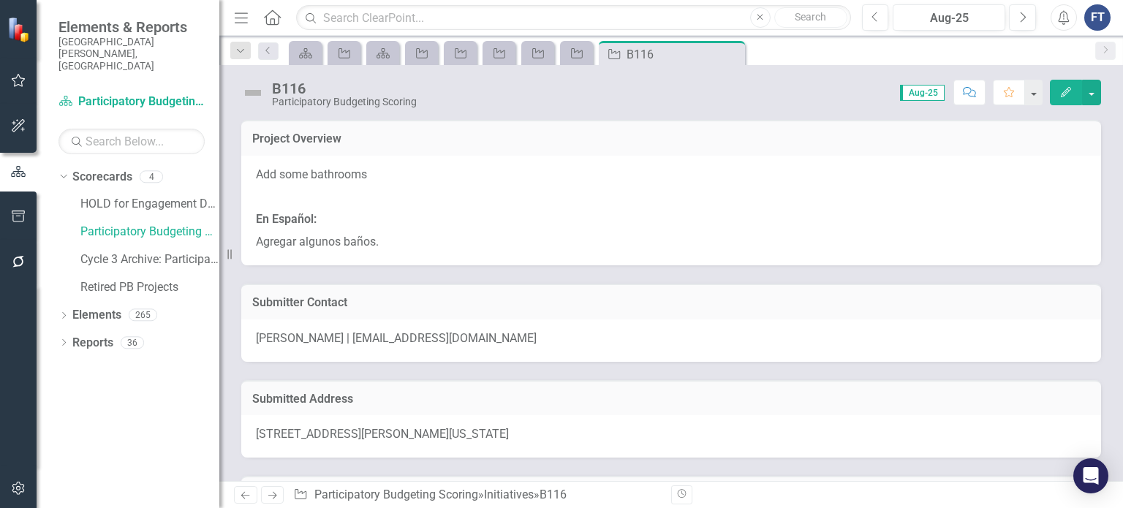
click at [0, 0] on icon "Close" at bounding box center [0, 0] width 0 height 0
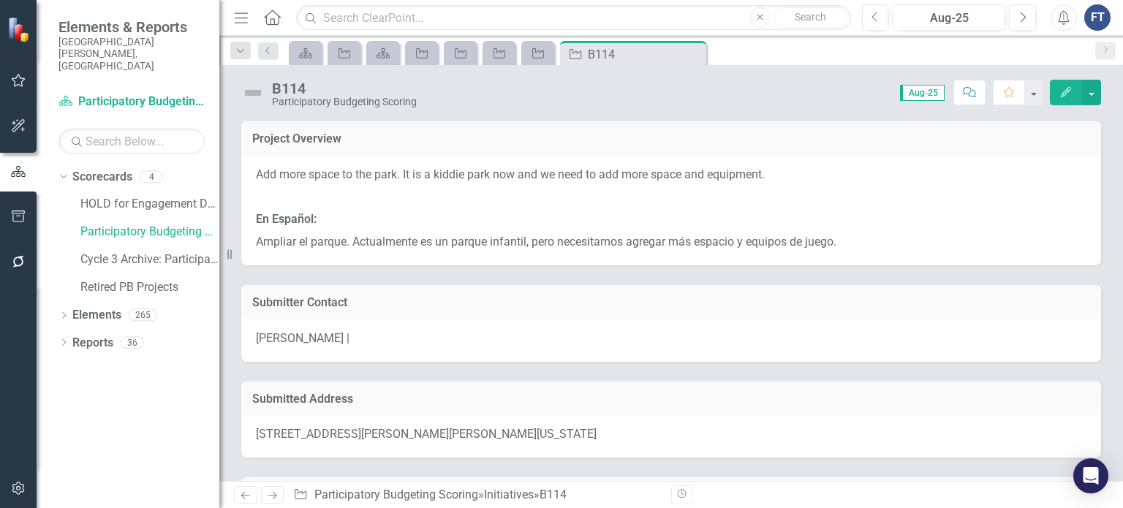
click at [0, 0] on icon "Close" at bounding box center [0, 0] width 0 height 0
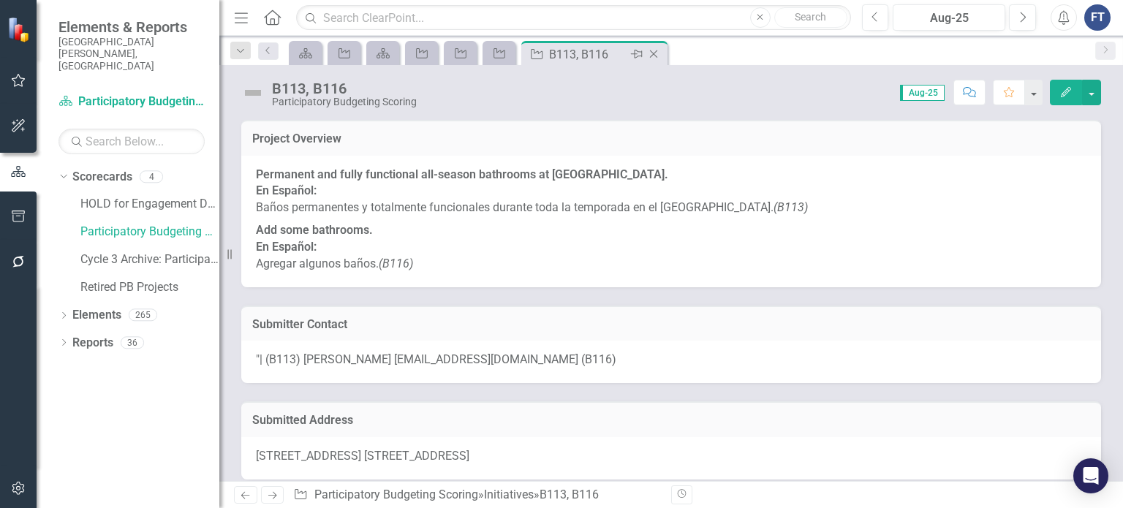
click at [651, 56] on icon at bounding box center [654, 54] width 8 height 8
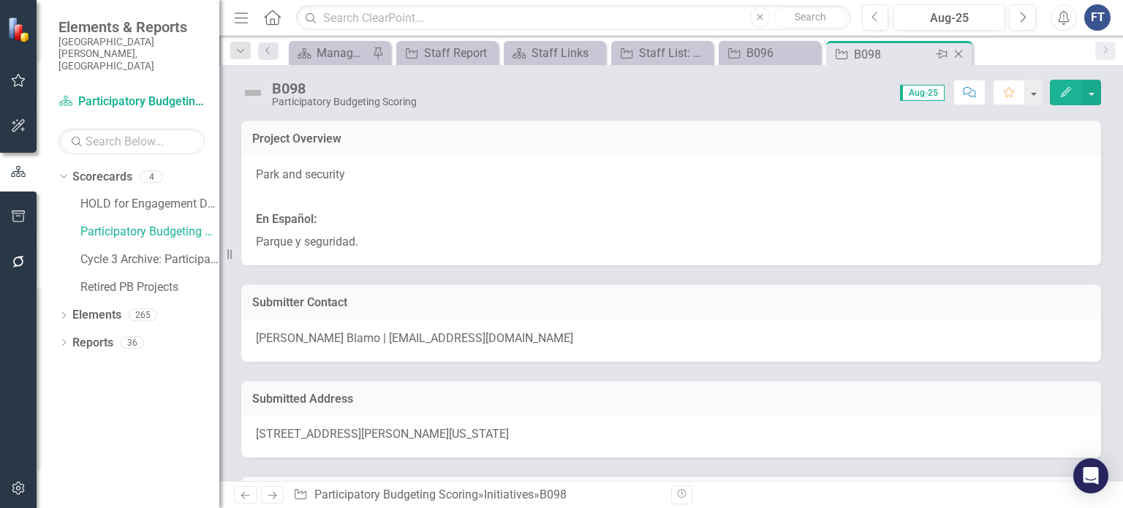
click at [962, 50] on icon "Close" at bounding box center [958, 54] width 15 height 12
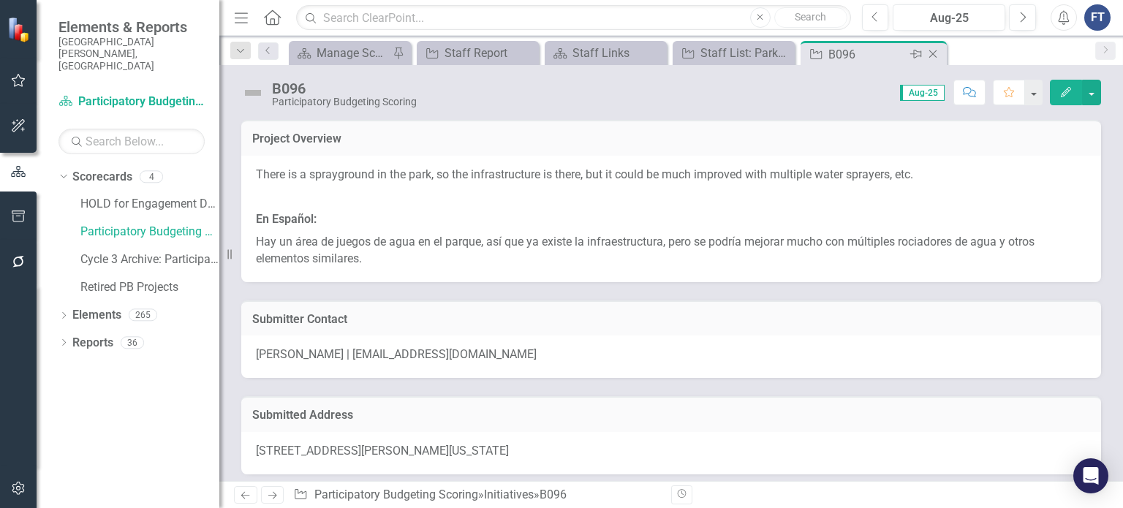
click at [930, 55] on icon at bounding box center [933, 54] width 8 height 8
